Goal: Task Accomplishment & Management: Complete application form

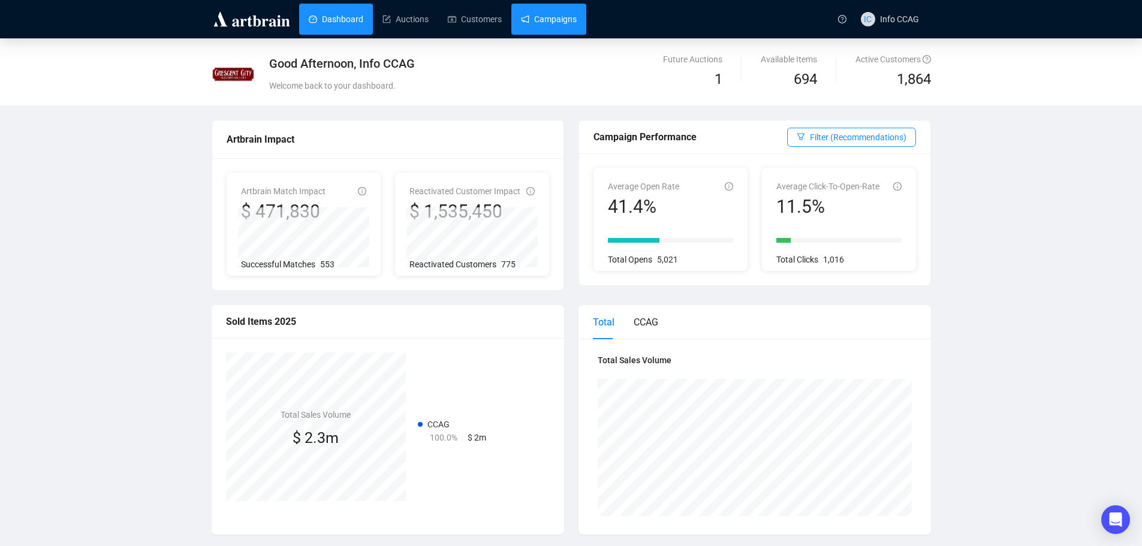
click at [563, 25] on link "Campaigns" at bounding box center [549, 19] width 56 height 31
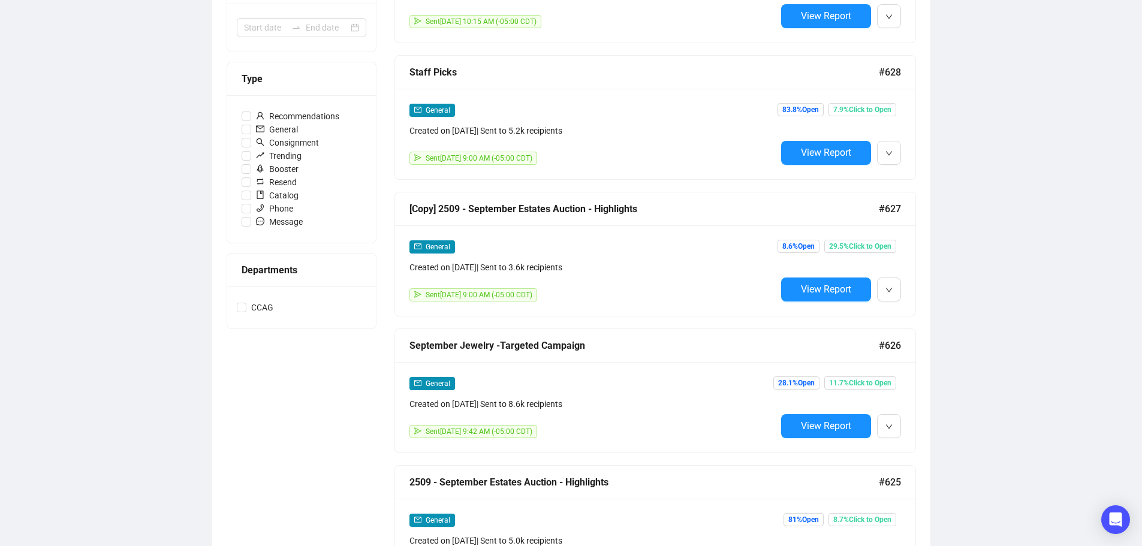
scroll to position [60, 0]
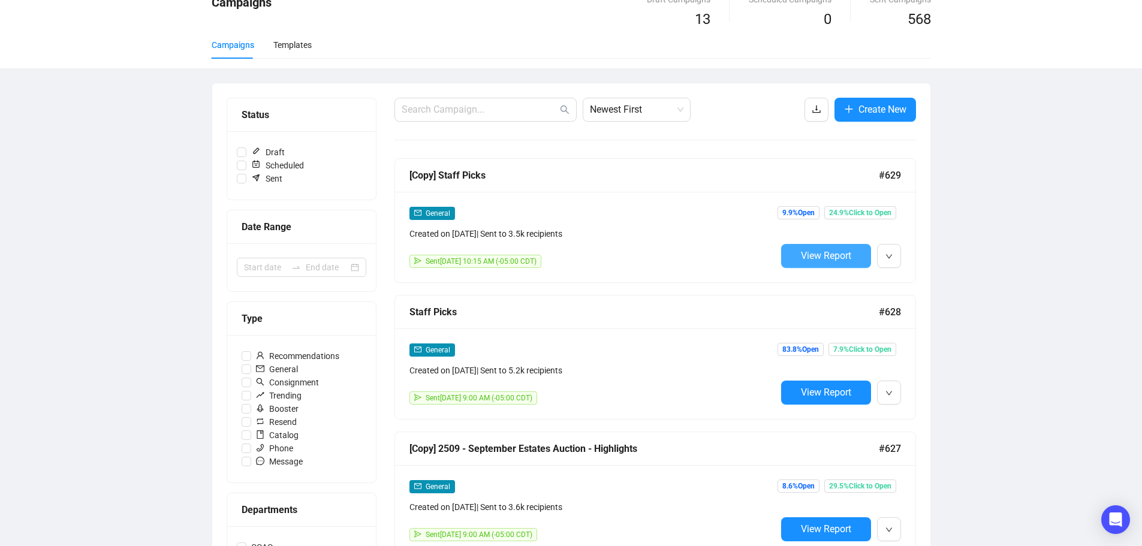
click at [843, 250] on span "View Report" at bounding box center [826, 255] width 50 height 11
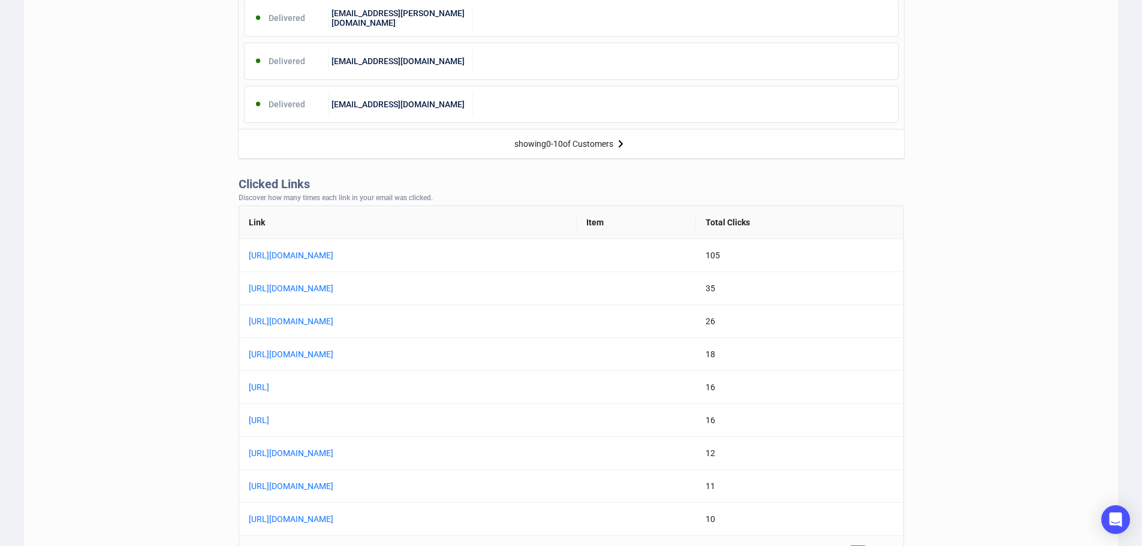
scroll to position [779, 0]
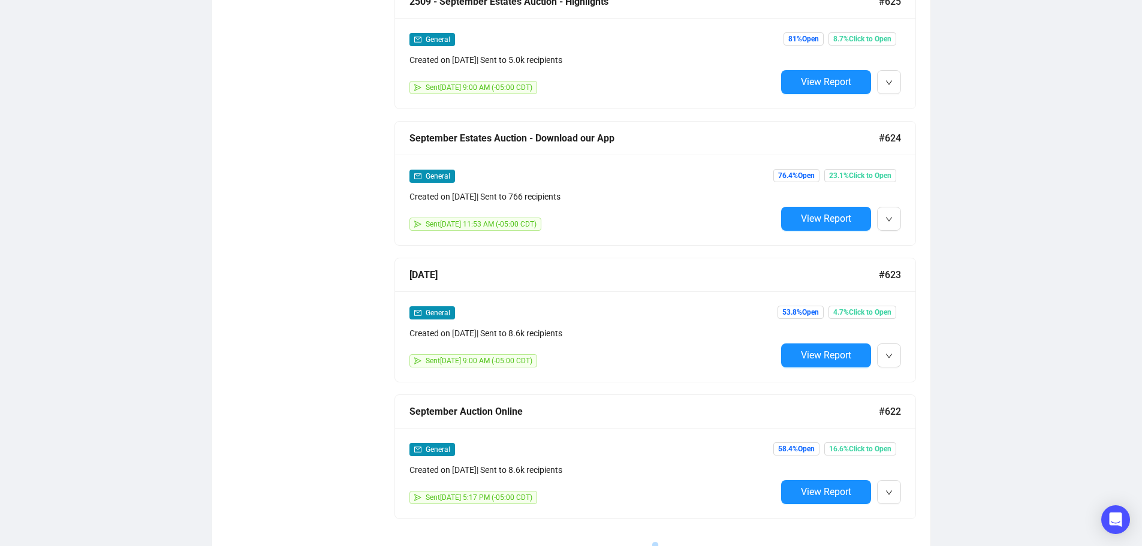
scroll to position [60, 0]
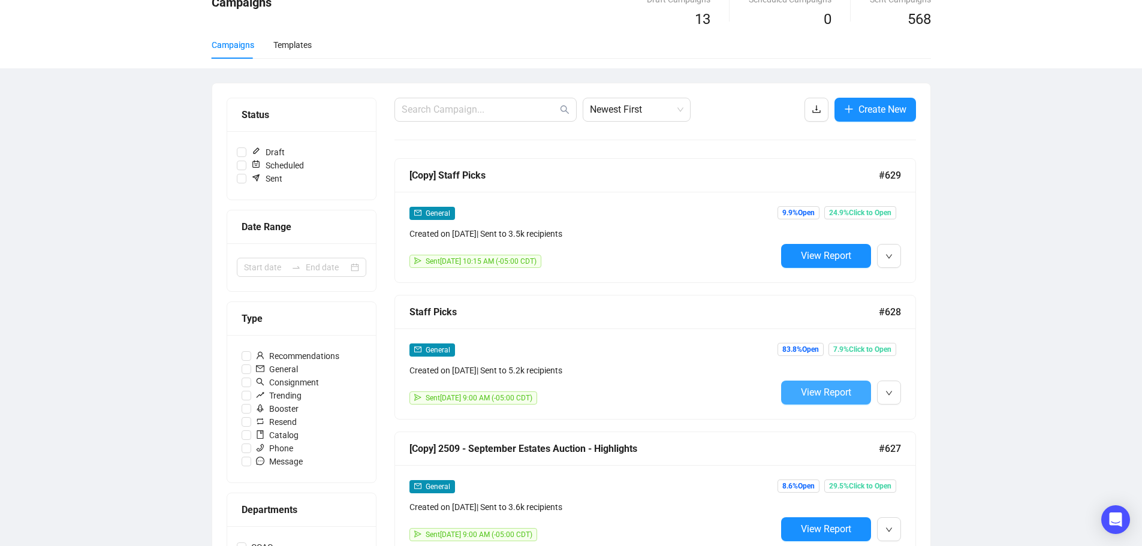
click at [812, 396] on span "View Report" at bounding box center [826, 392] width 50 height 11
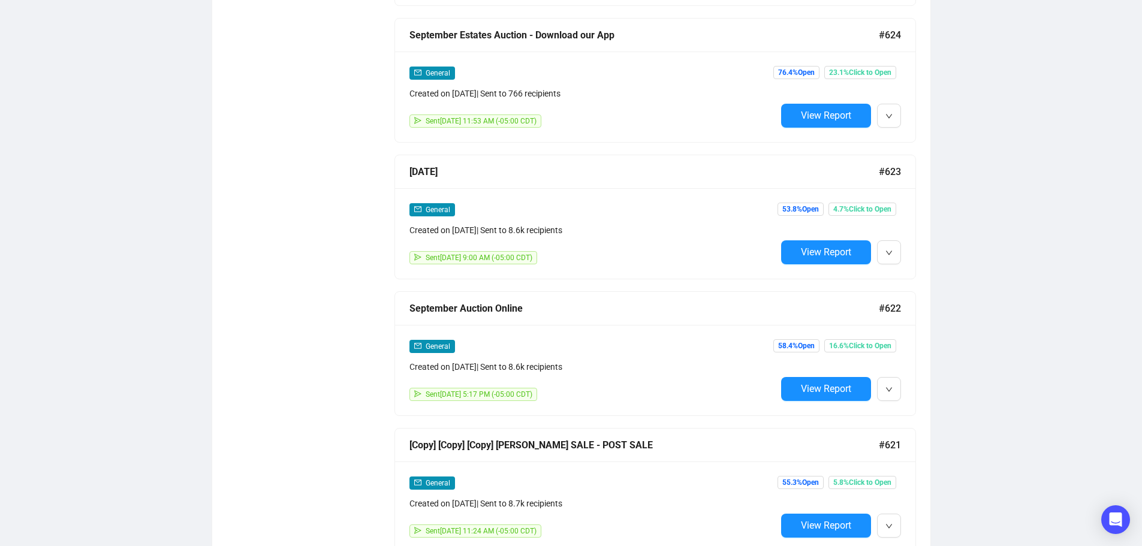
scroll to position [899, 0]
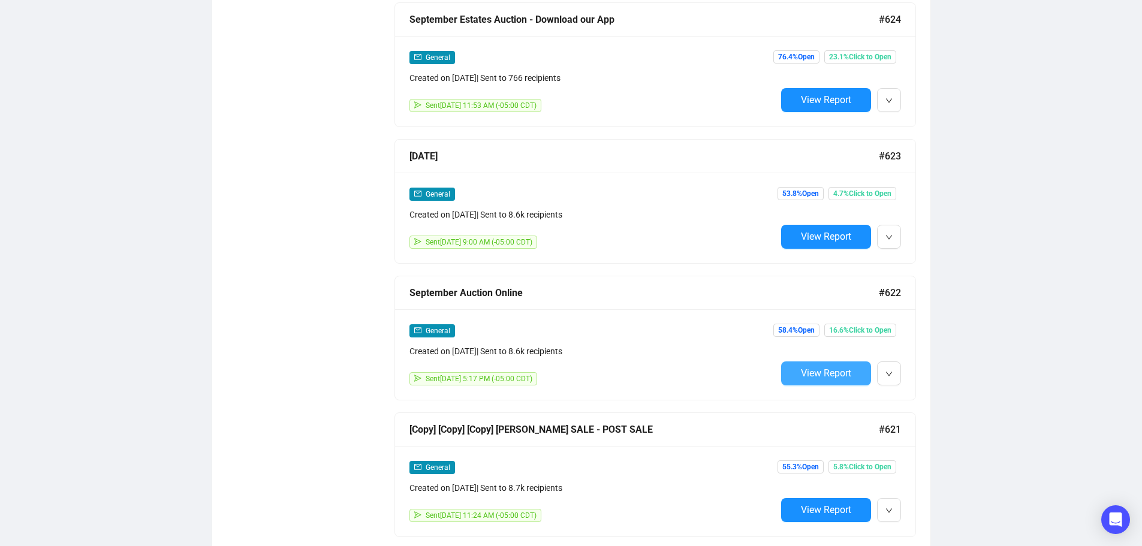
click at [840, 369] on span "View Report" at bounding box center [826, 372] width 50 height 11
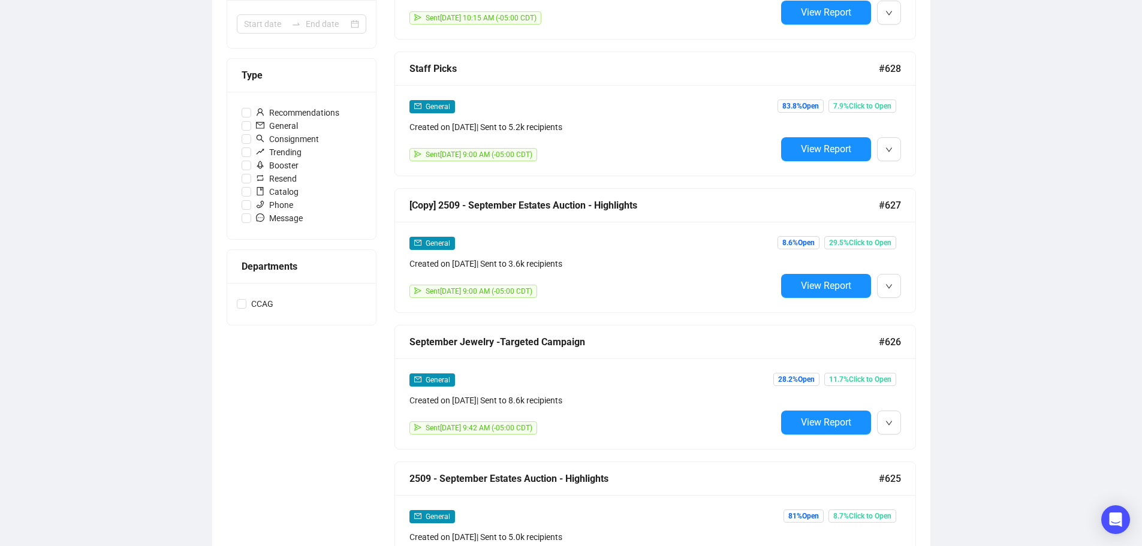
scroll to position [301, 0]
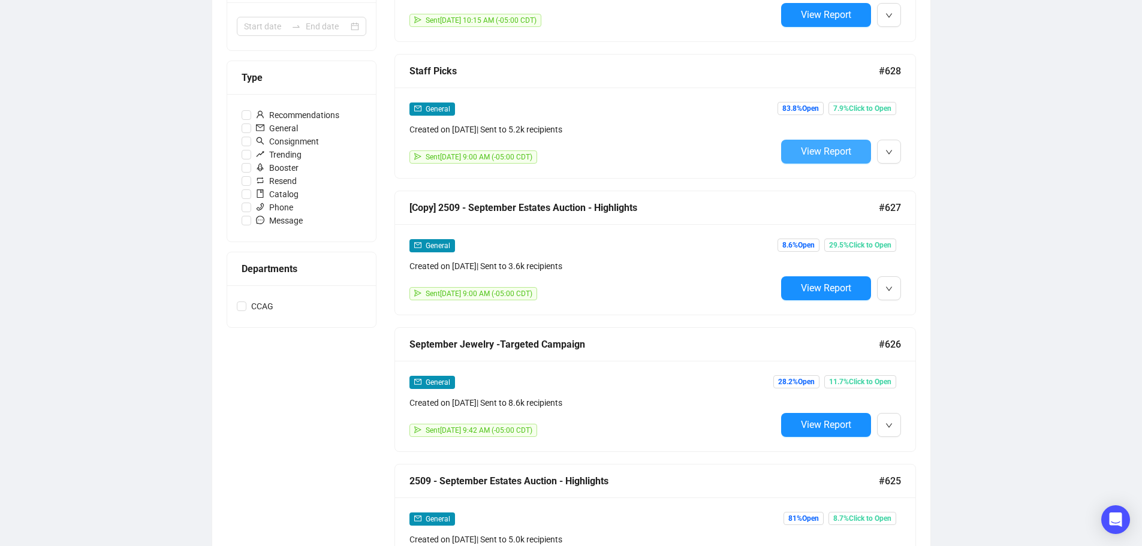
click at [807, 146] on span "View Report" at bounding box center [826, 151] width 50 height 11
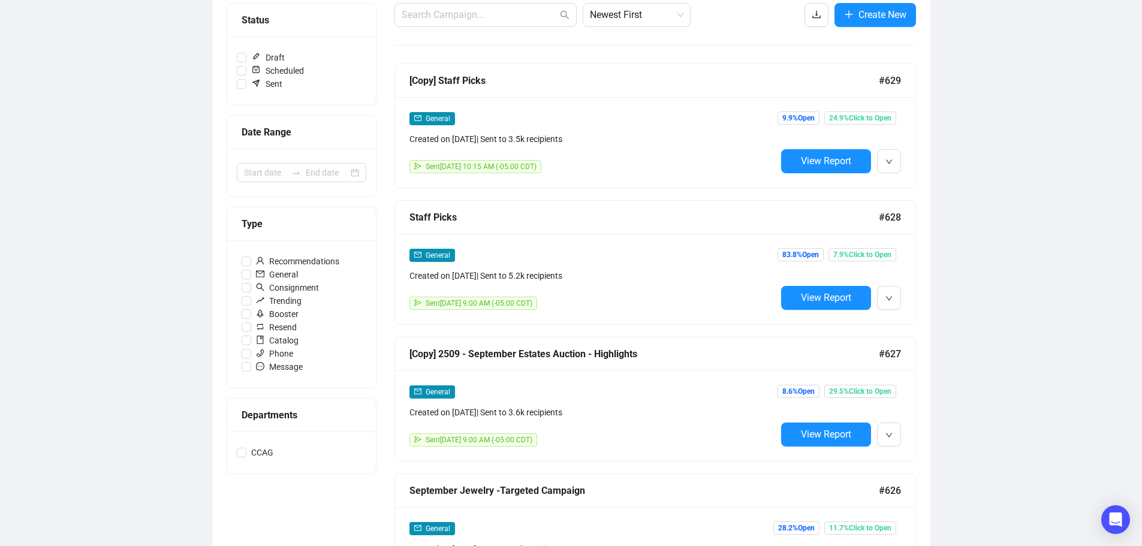
scroll to position [154, 0]
click at [812, 158] on span "View Report" at bounding box center [826, 161] width 50 height 11
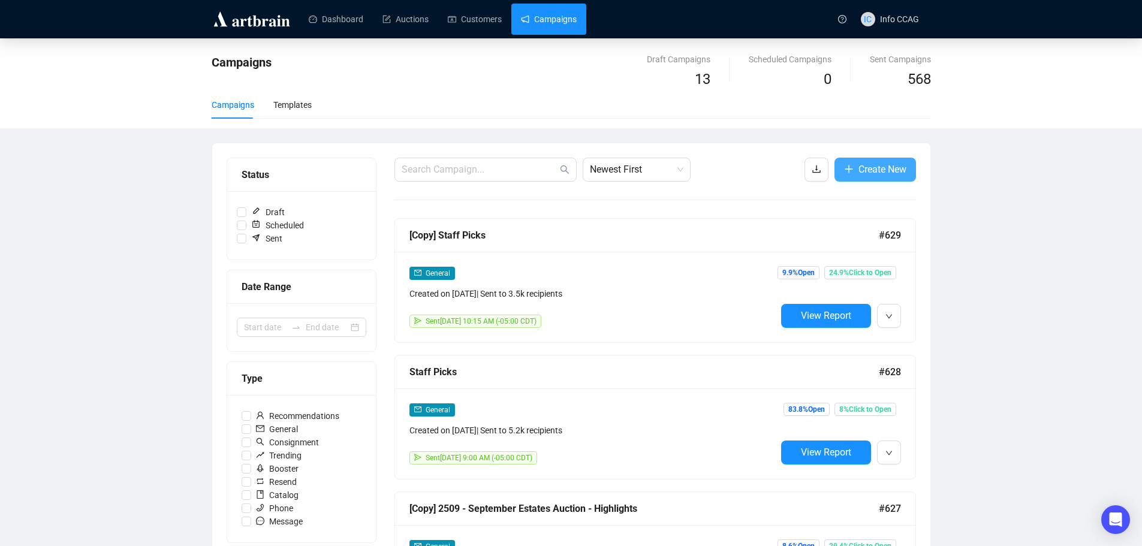
click at [875, 173] on span "Create New" at bounding box center [882, 169] width 48 height 15
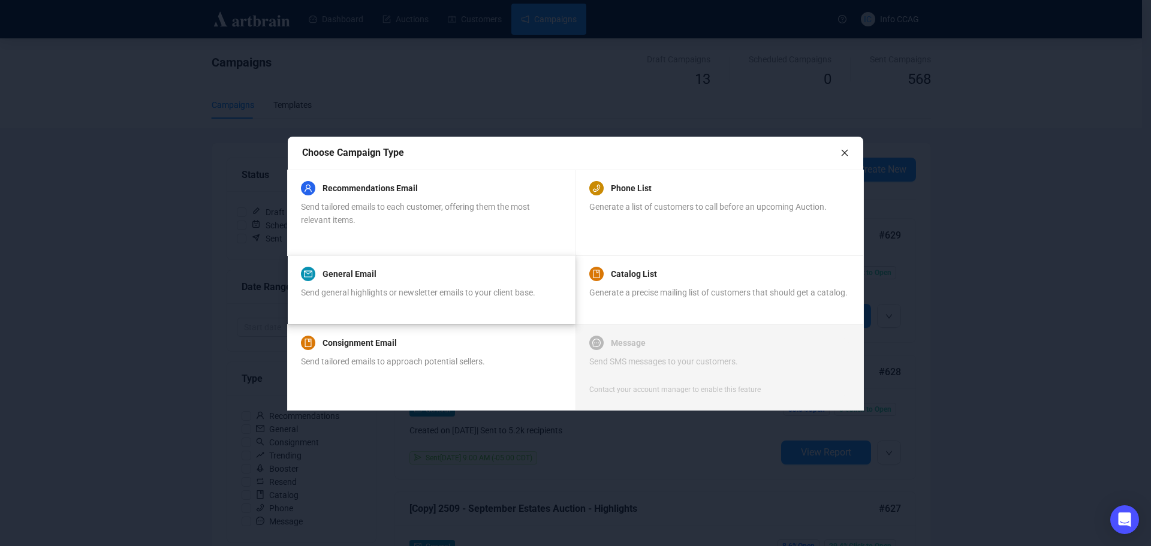
click at [392, 291] on span "Send general highlights or newsletter emails to your client base." at bounding box center [418, 293] width 234 height 10
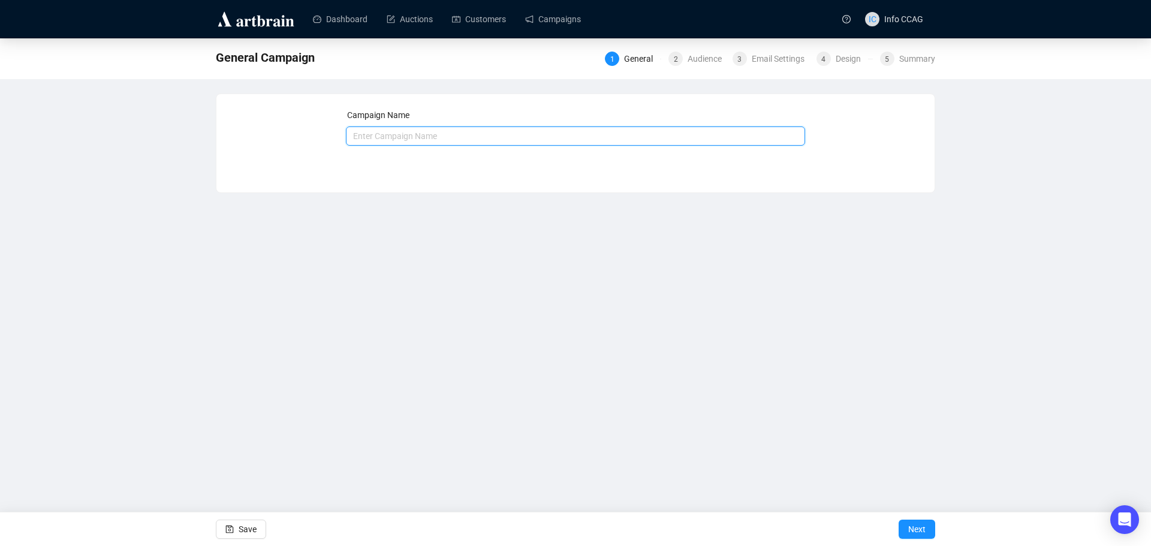
click at [450, 133] on input "text" at bounding box center [576, 135] width 460 height 19
type input "in person preview"
click at [915, 531] on span "Next" at bounding box center [916, 529] width 17 height 34
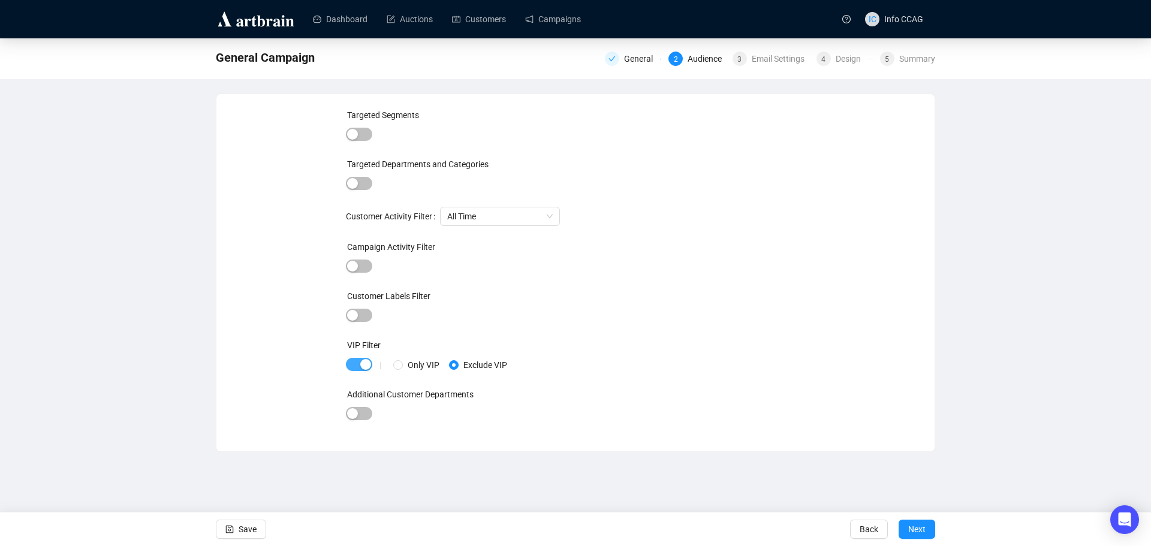
click at [351, 363] on span "button" at bounding box center [359, 364] width 26 height 13
click at [919, 528] on span "Next" at bounding box center [916, 529] width 17 height 34
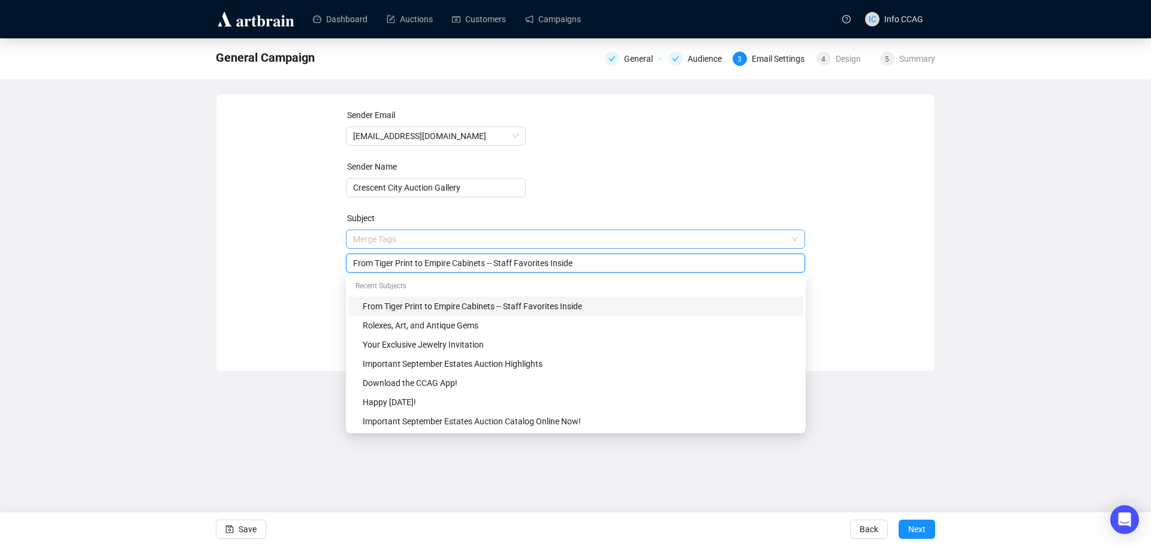
drag, startPoint x: 575, startPoint y: 239, endPoint x: 545, endPoint y: 238, distance: 30.0
click at [545, 238] on span "Merge Tags From Tiger Print to Empire Cabinets -- Staff Favorites Inside" at bounding box center [576, 251] width 460 height 34
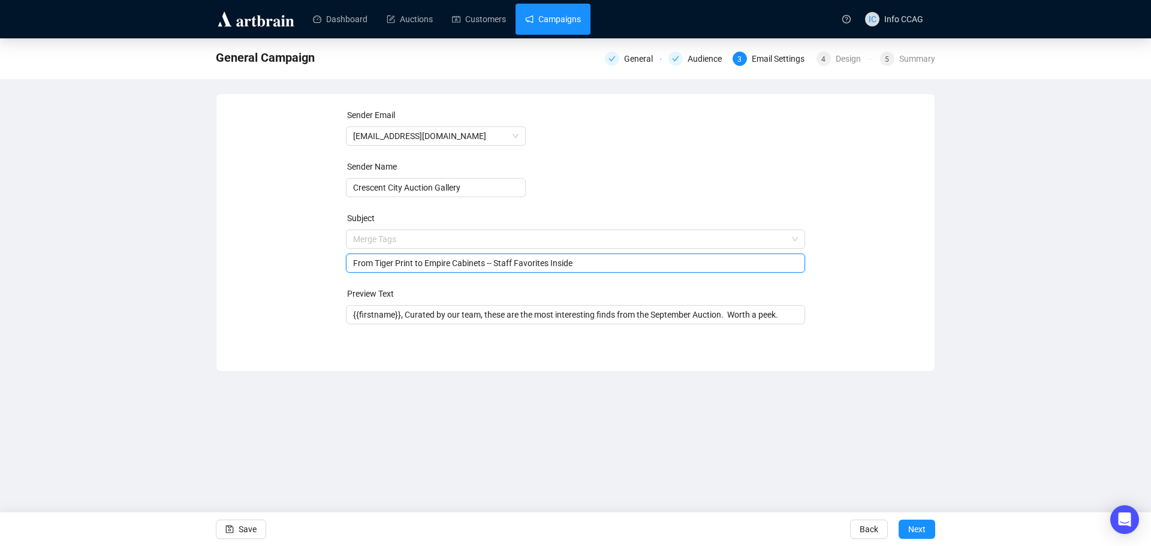
click at [546, 22] on link "Campaigns" at bounding box center [553, 19] width 56 height 31
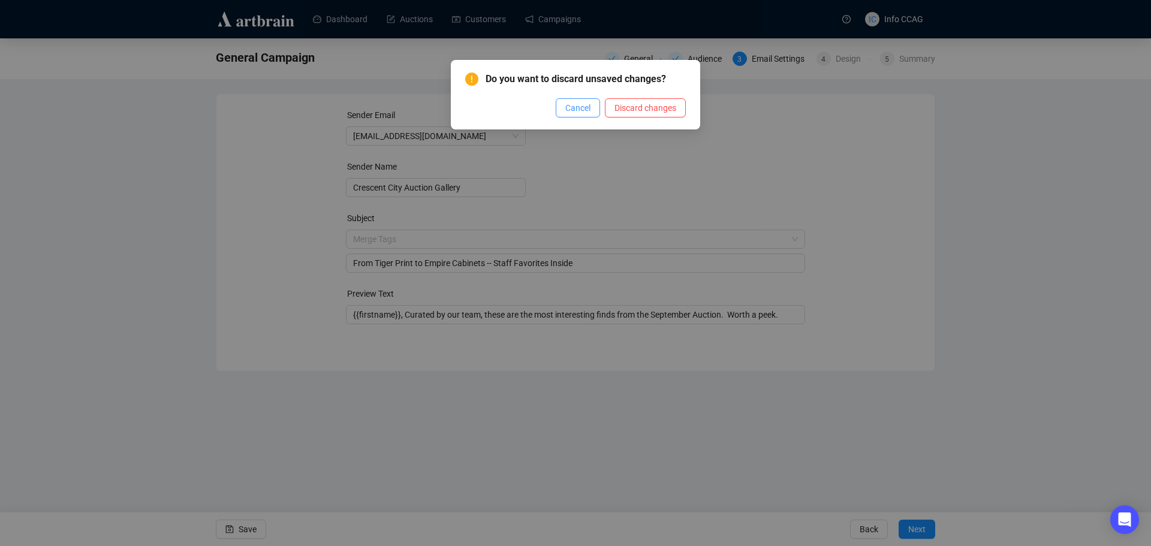
click at [578, 107] on span "Cancel" at bounding box center [577, 107] width 25 height 13
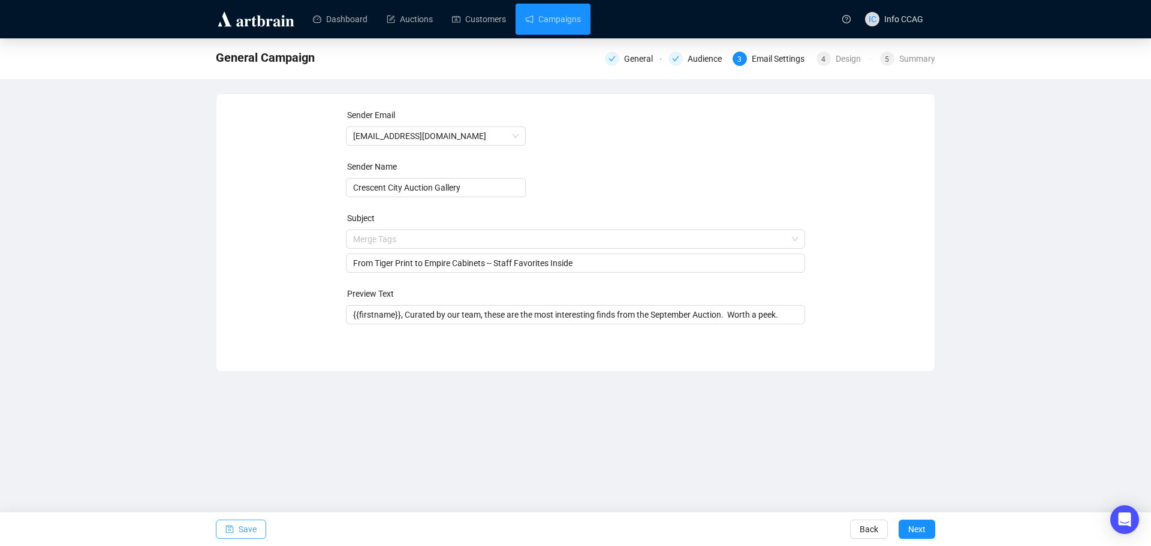
click at [237, 528] on button "Save" at bounding box center [241, 529] width 50 height 19
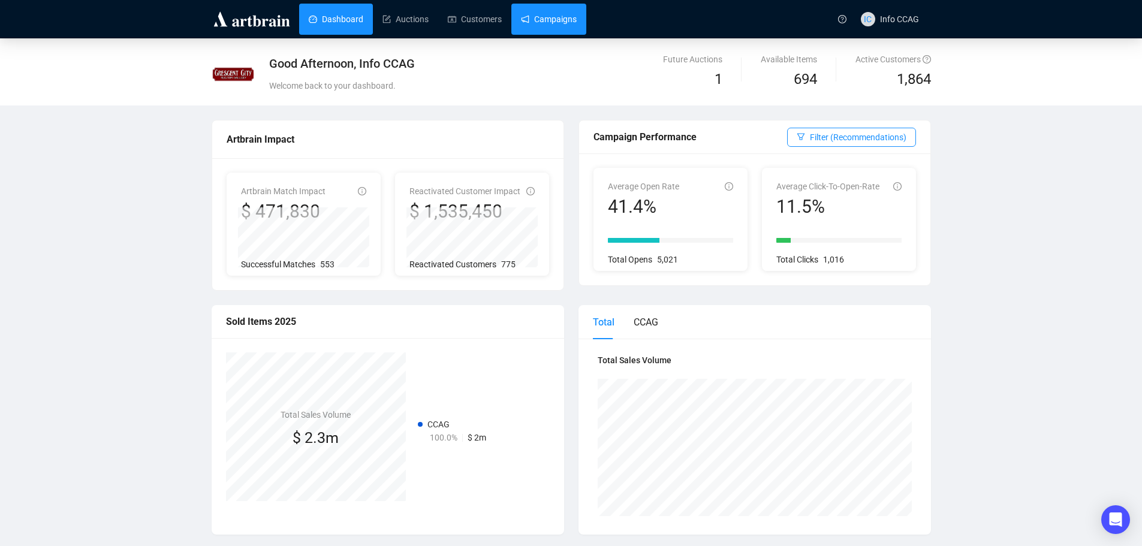
click at [534, 15] on link "Campaigns" at bounding box center [549, 19] width 56 height 31
